Goal: Browse casually

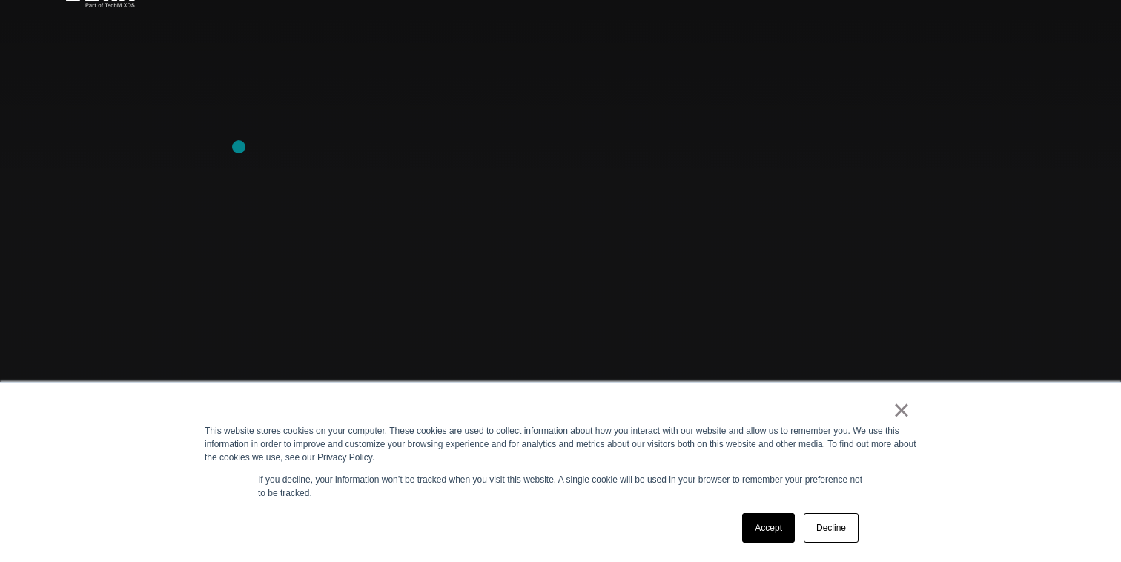
scroll to position [124, 0]
click at [827, 534] on link "Decline" at bounding box center [831, 528] width 55 height 30
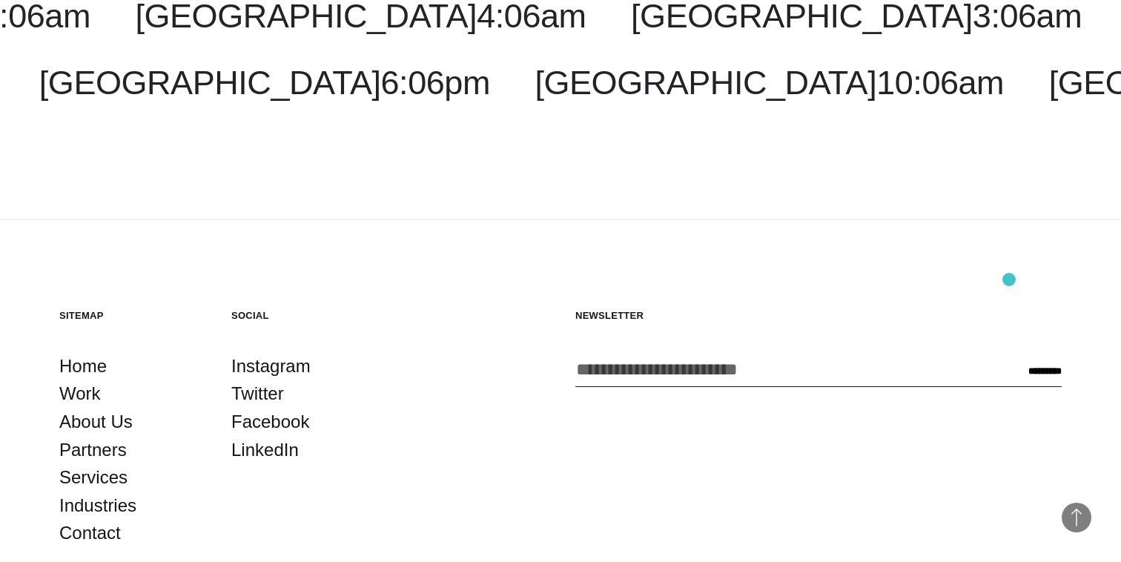
scroll to position [4121, 0]
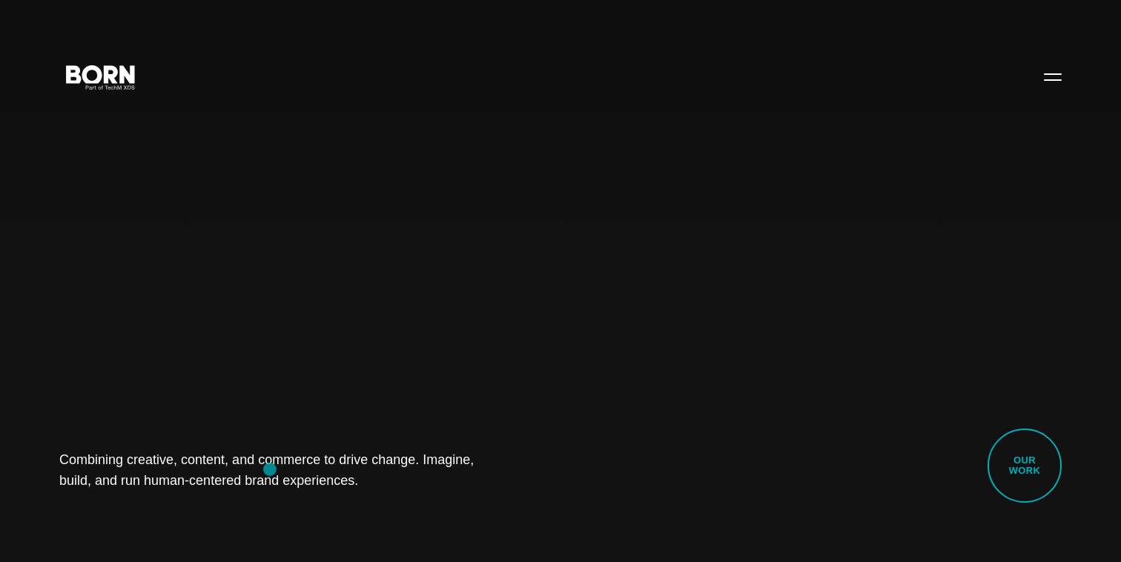
click at [270, 469] on h1 "Combining creative, content, and commerce to drive change. Imagine, build, and …" at bounding box center [281, 470] width 445 height 42
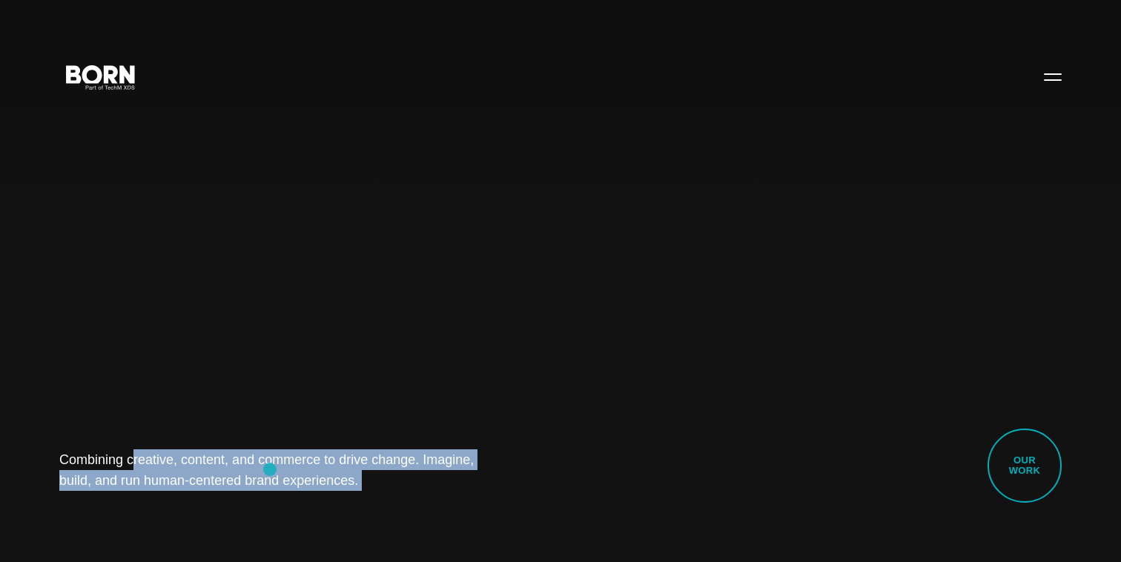
click at [270, 469] on h1 "Combining creative, content, and commerce to drive change. Imagine, build, and …" at bounding box center [281, 470] width 445 height 42
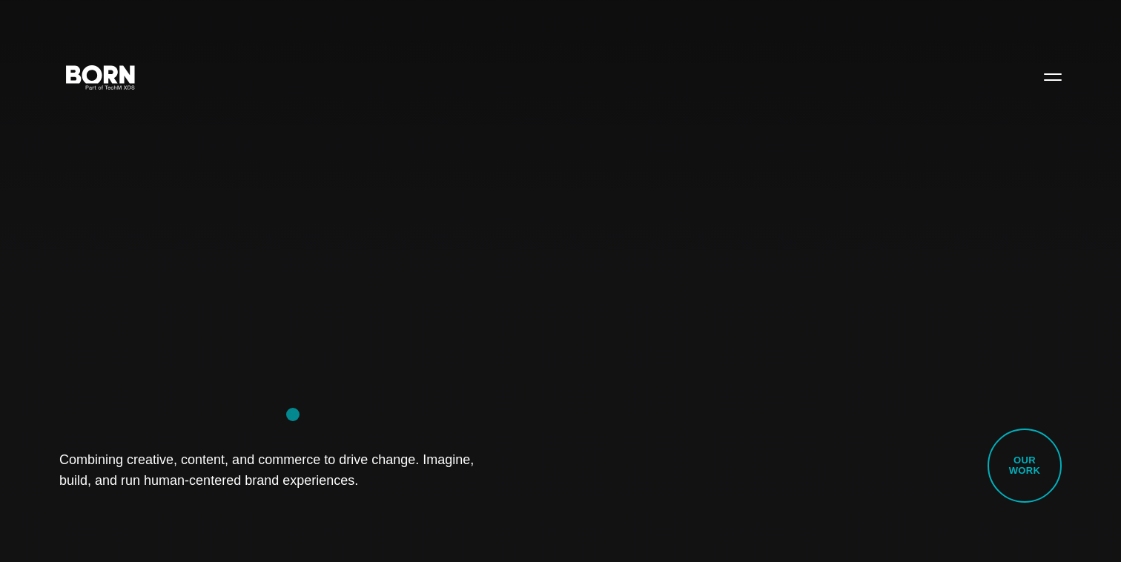
click at [302, 392] on div "Combining creative, content, and commerce to drive change. Imagine, build, and …" at bounding box center [560, 281] width 1121 height 562
